Goal: Transaction & Acquisition: Purchase product/service

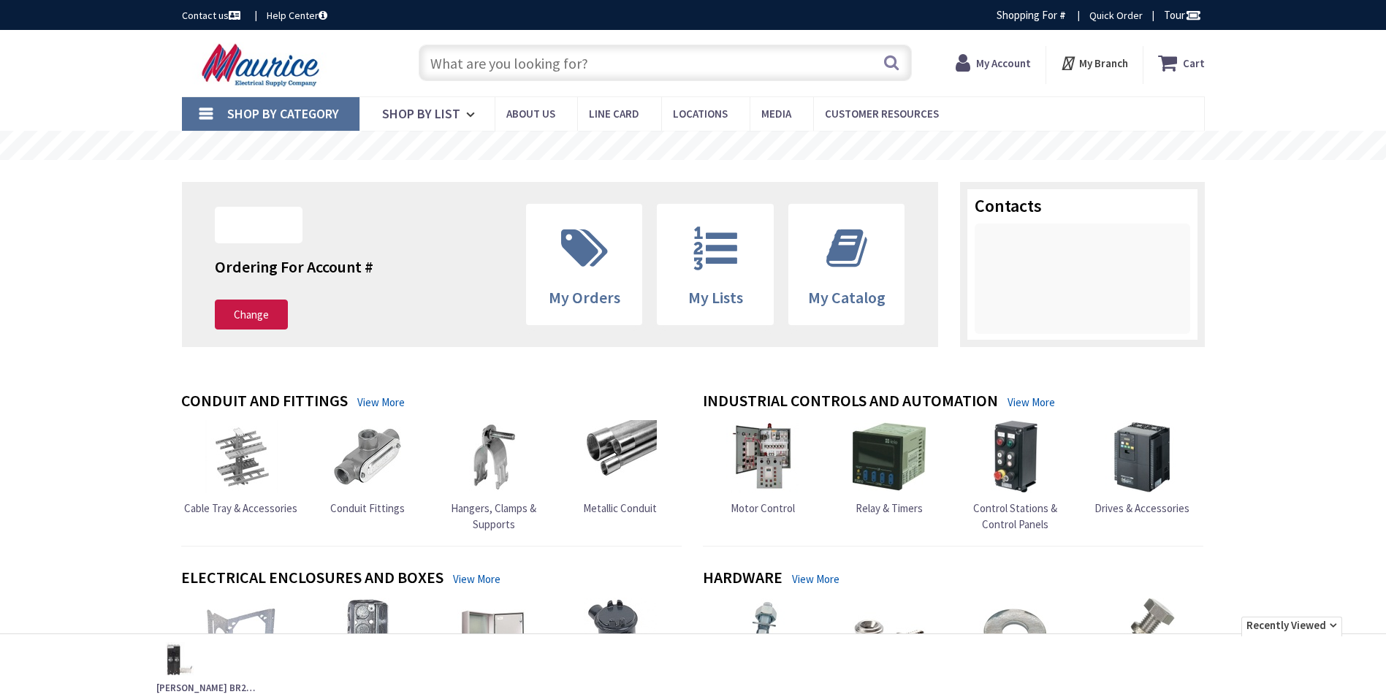
type input "[GEOGRAPHIC_DATA], [GEOGRAPHIC_DATA]"
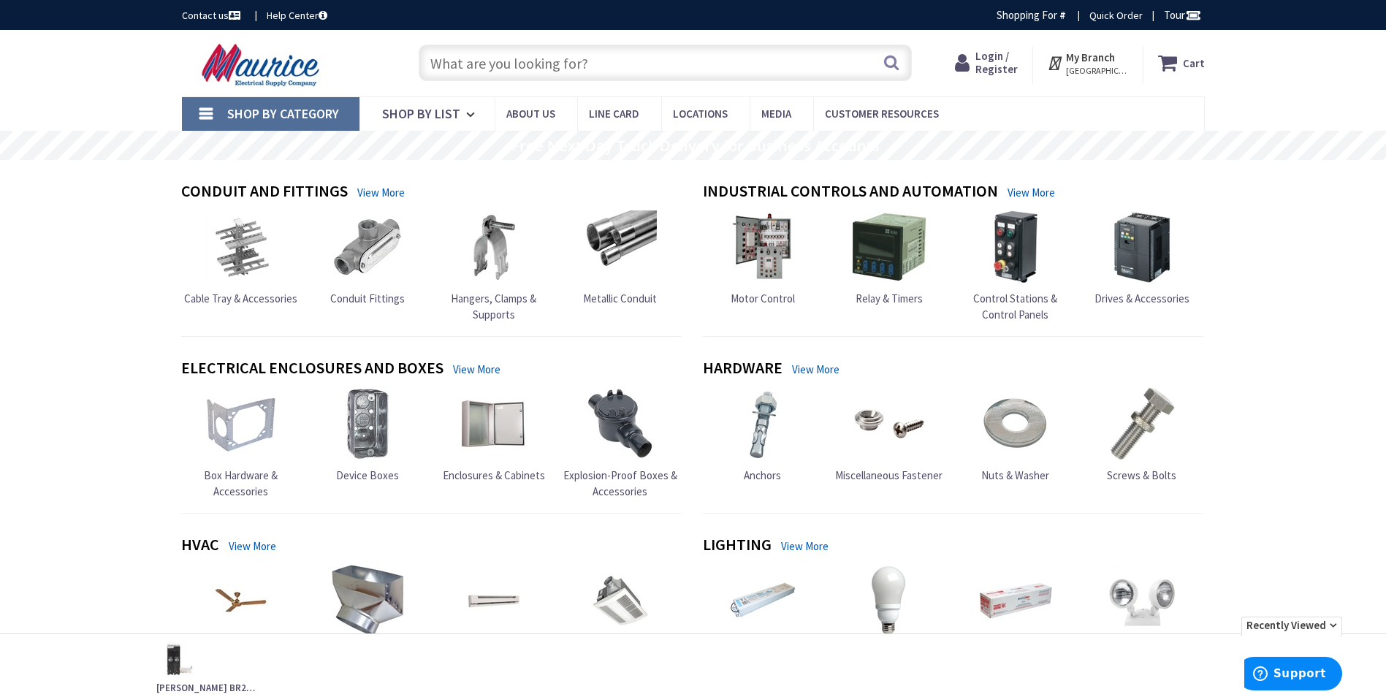
click at [985, 72] on span "Login / Register" at bounding box center [996, 62] width 42 height 27
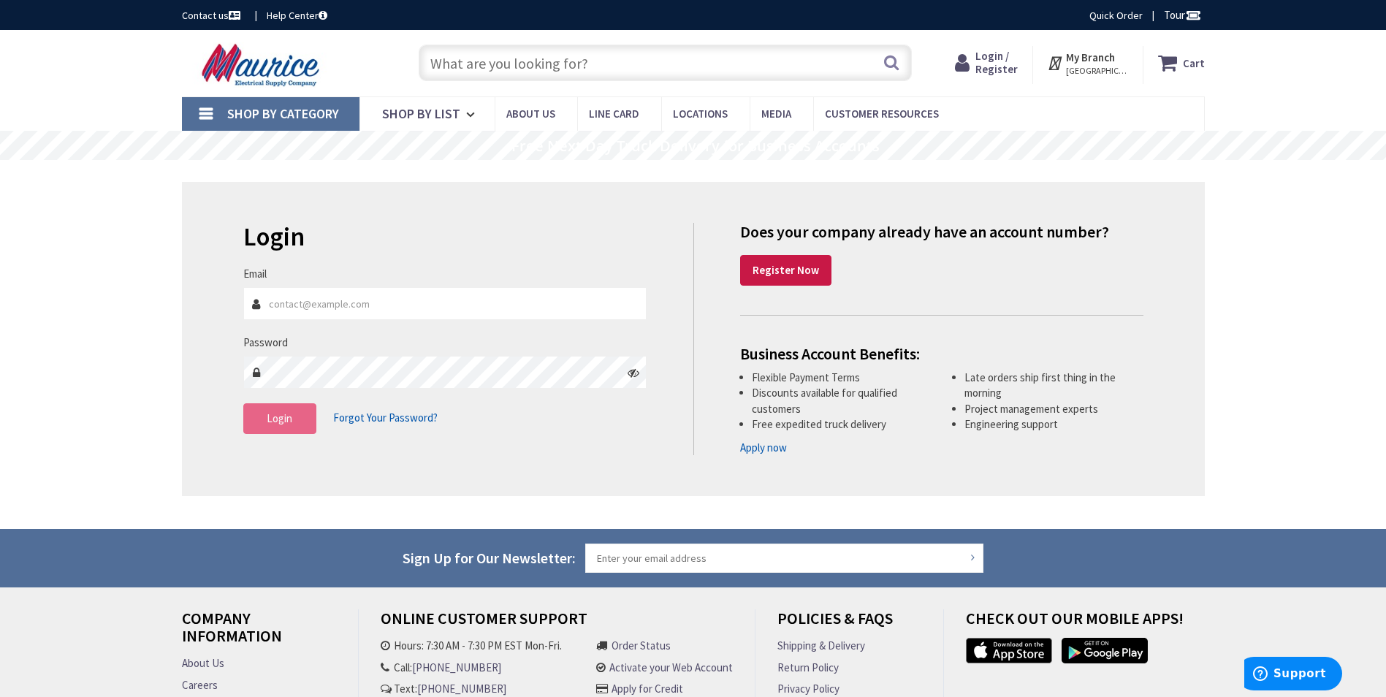
type input "[PERSON_NAME][EMAIL_ADDRESS][DOMAIN_NAME]"
click at [283, 430] on button "Login" at bounding box center [279, 418] width 73 height 31
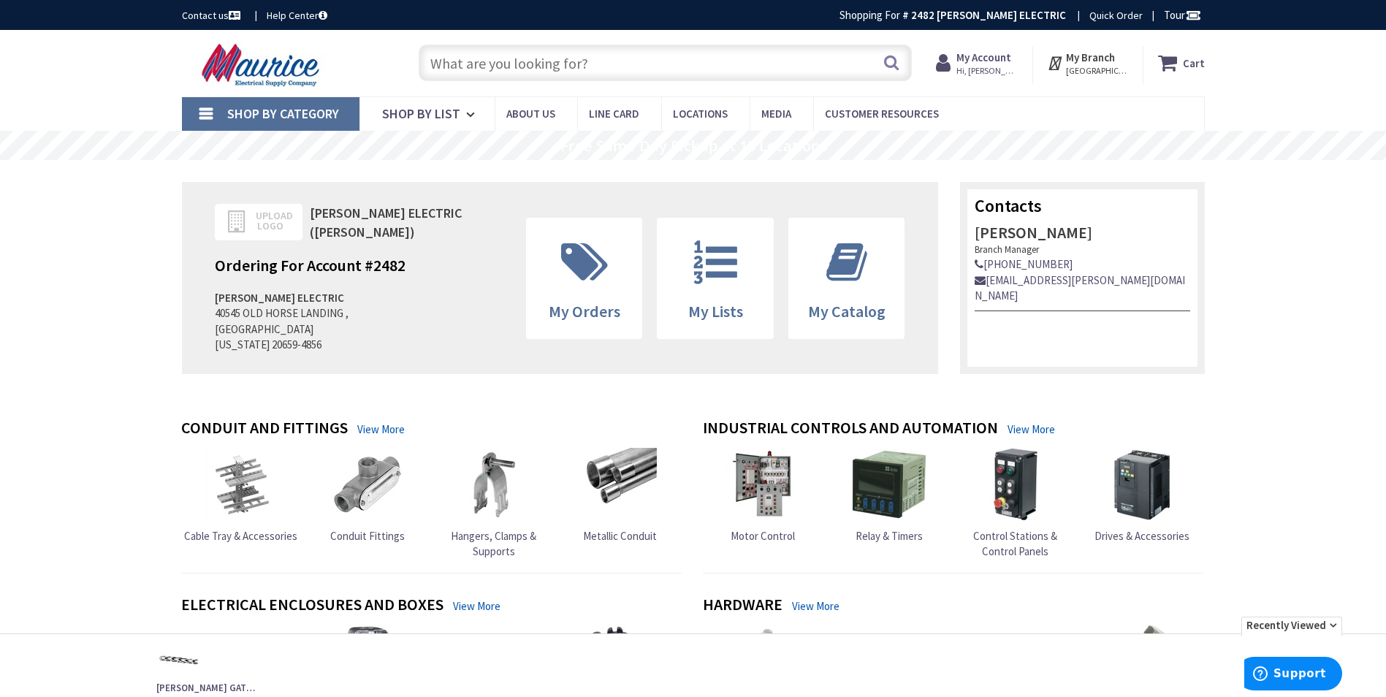
click at [486, 69] on input "text" at bounding box center [665, 63] width 493 height 37
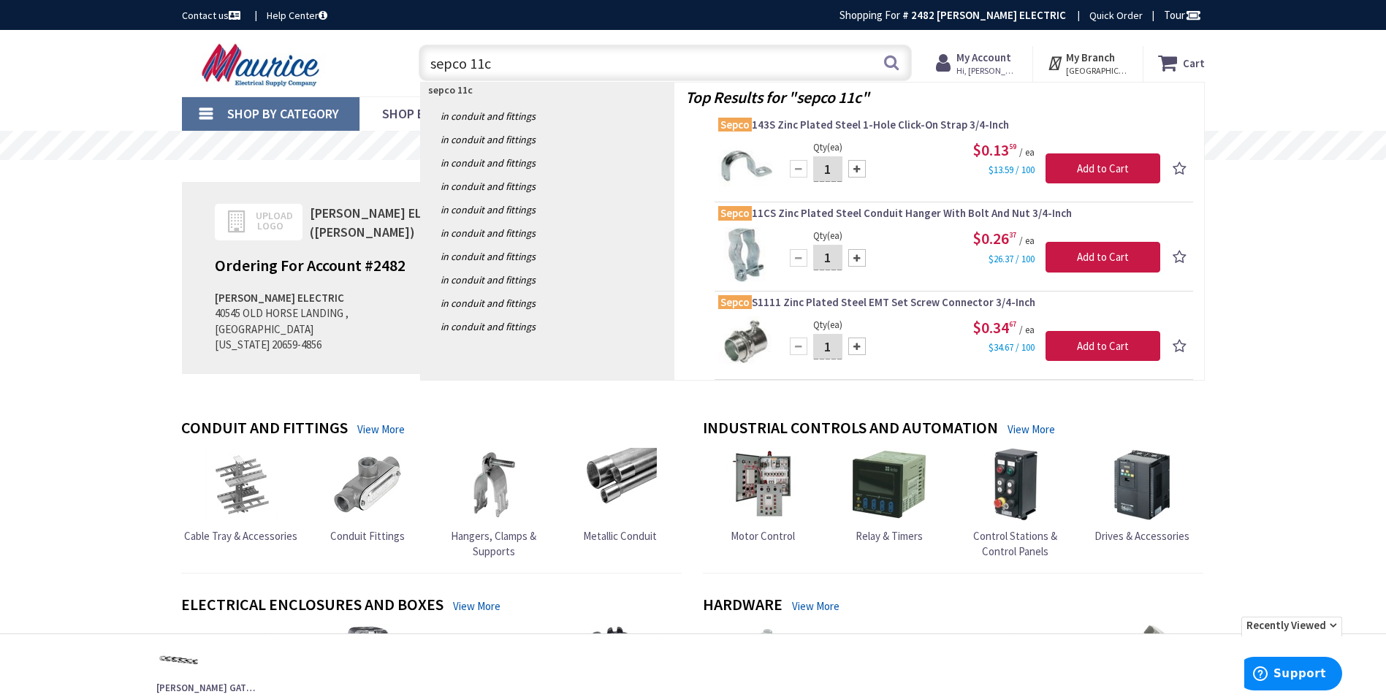
type input "sepco 11cs"
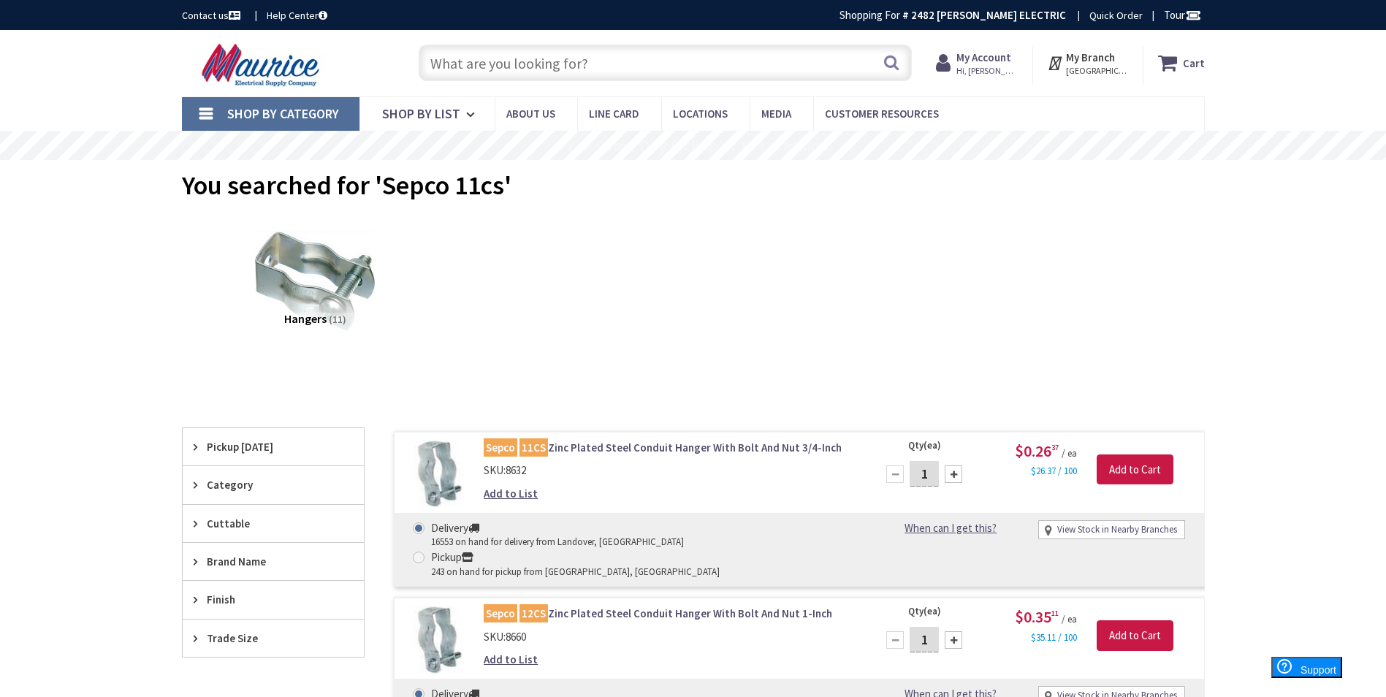
click at [497, 65] on input "text" at bounding box center [665, 63] width 493 height 37
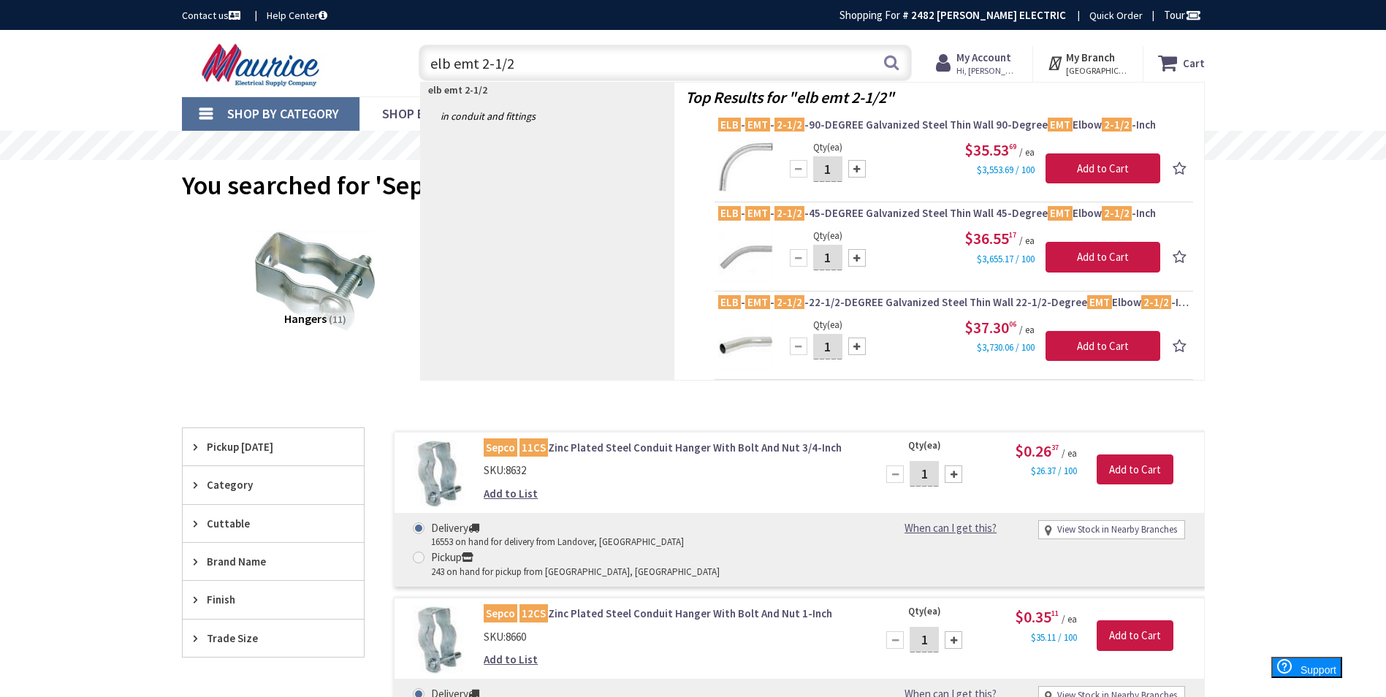
drag, startPoint x: 487, startPoint y: 64, endPoint x: 386, endPoint y: 67, distance: 100.1
click at [386, 67] on div "Toggle Nav elb emt 2-1/2 elb emt 2-1/2 Search Cart My Cart Close" at bounding box center [693, 63] width 1045 height 49
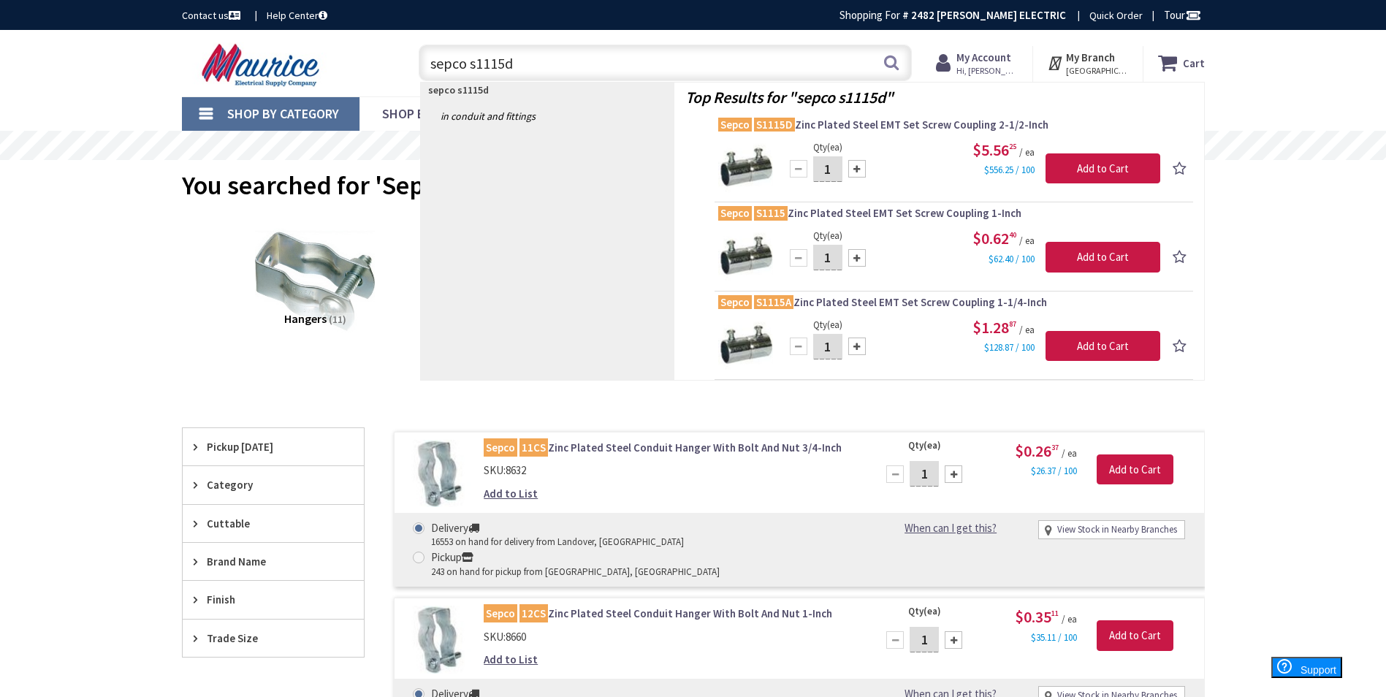
drag, startPoint x: 461, startPoint y: 64, endPoint x: 424, endPoint y: 66, distance: 36.6
click at [421, 67] on input "sepco s1115d" at bounding box center [665, 63] width 493 height 37
type input "g"
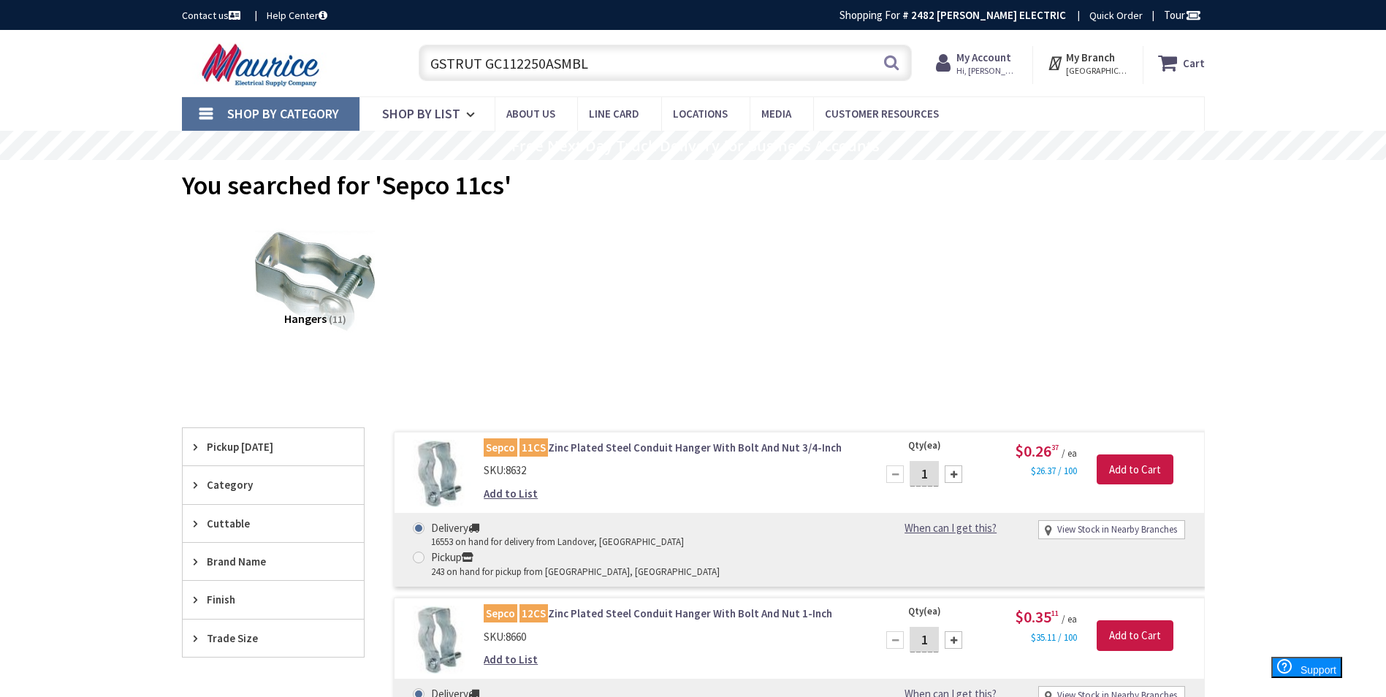
type input "GSTRUT GC112250ASMBL"
